Goal: Transaction & Acquisition: Register for event/course

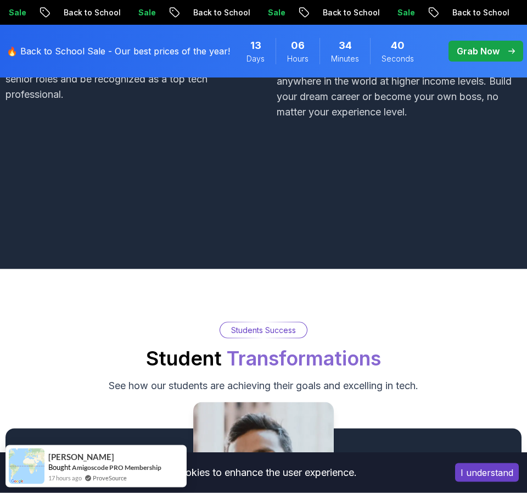
scroll to position [1289, 0]
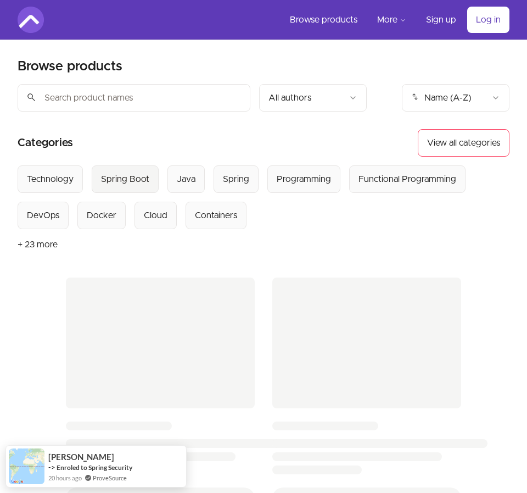
click at [123, 176] on div "Spring Boot" at bounding box center [125, 179] width 48 height 13
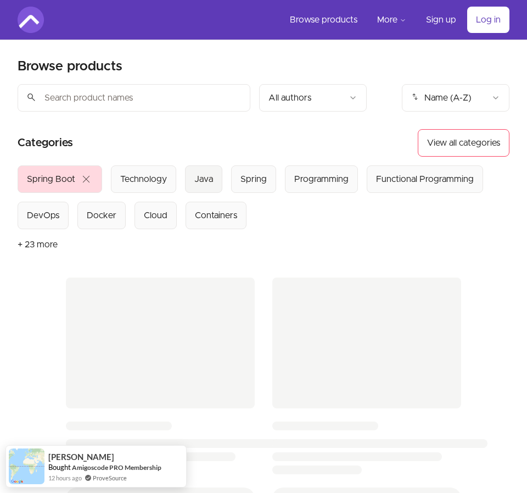
click at [213, 186] on button "Java" at bounding box center [203, 178] width 37 height 27
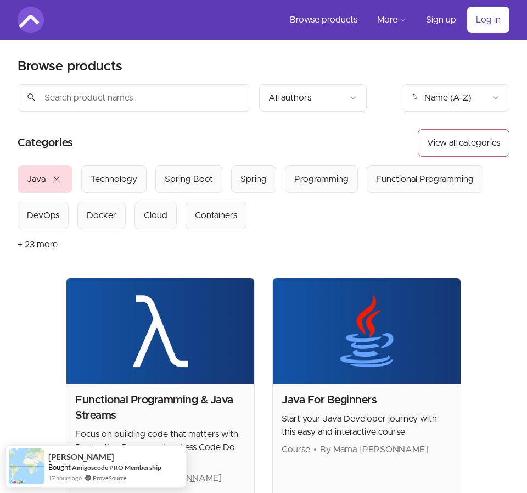
click at [32, 245] on button "+ 23 more" at bounding box center [38, 244] width 40 height 31
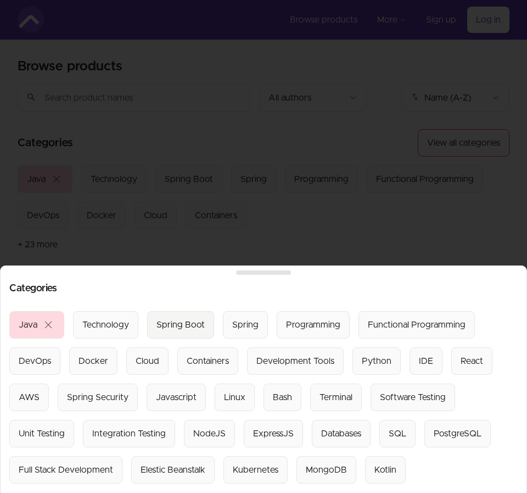
click at [191, 315] on Boot "Spring Boot" at bounding box center [180, 324] width 67 height 27
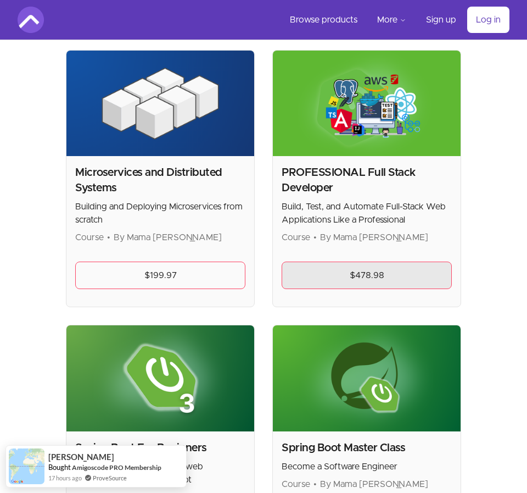
scroll to position [455, 0]
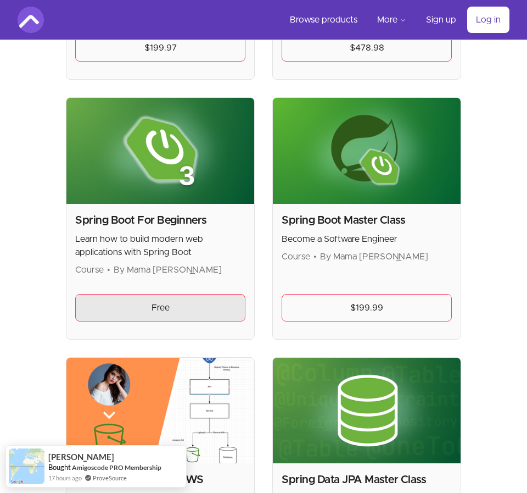
click at [200, 318] on link "Free" at bounding box center [160, 307] width 170 height 27
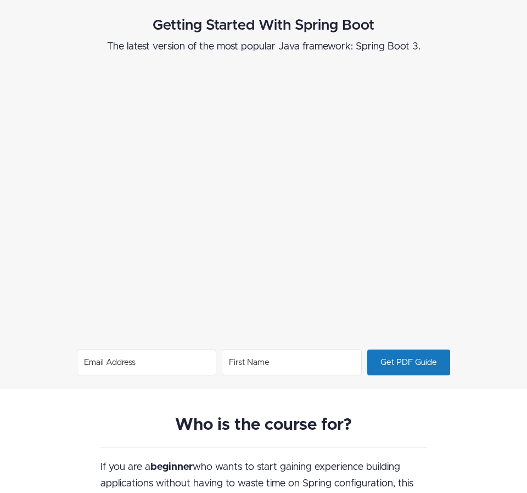
scroll to position [682, 0]
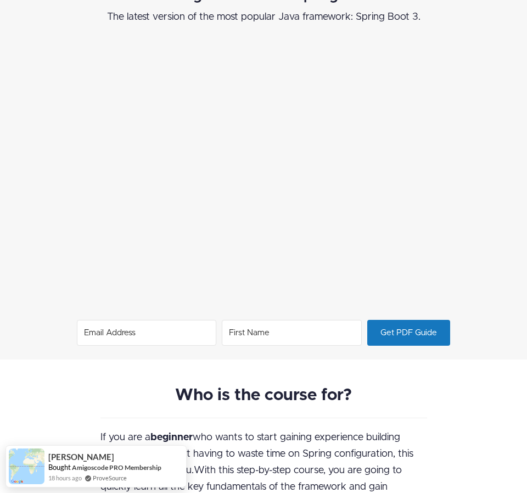
click at [212, 335] on input "Email Address" at bounding box center [147, 333] width 140 height 26
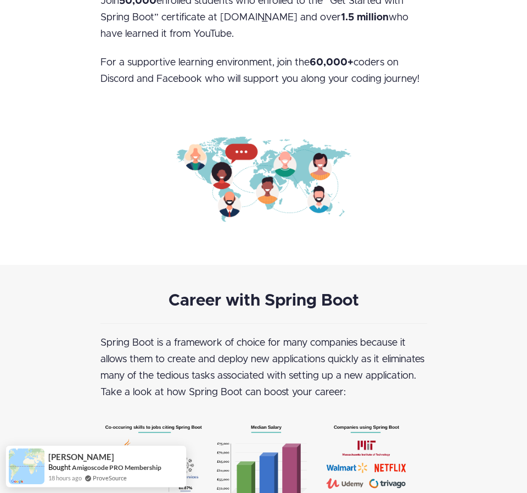
scroll to position [1441, 0]
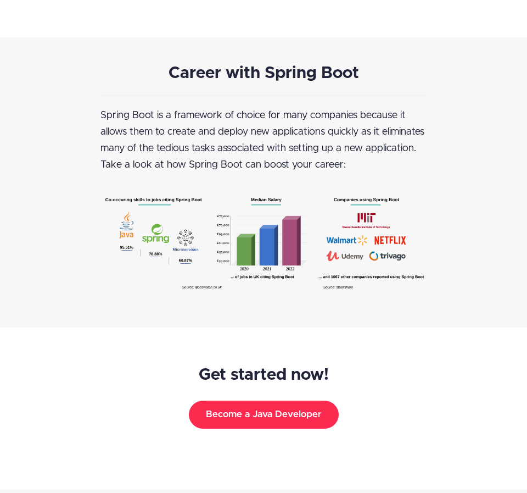
click at [281, 415] on button "Become a Java Developer" at bounding box center [264, 414] width 150 height 27
